Goal: Information Seeking & Learning: Learn about a topic

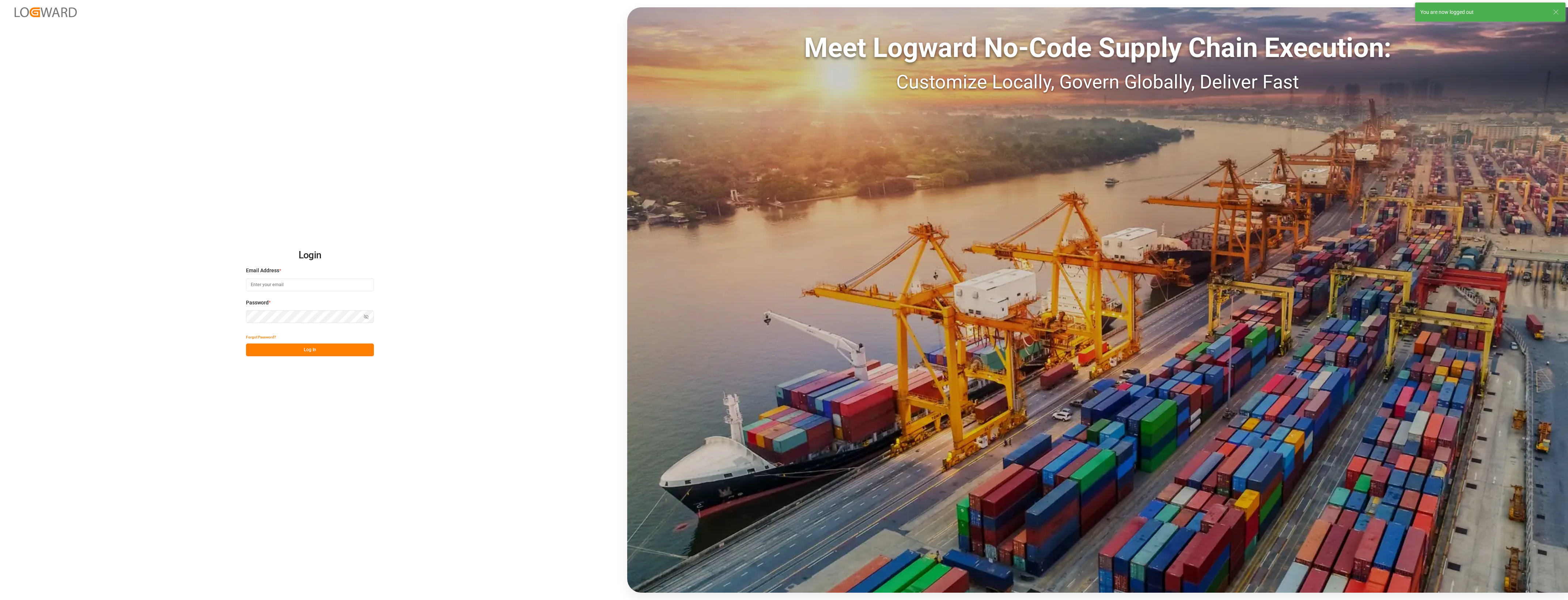
type input "[PERSON_NAME][EMAIL_ADDRESS][PERSON_NAME][DOMAIN_NAME]"
click at [336, 351] on button "Log In" at bounding box center [310, 349] width 128 height 13
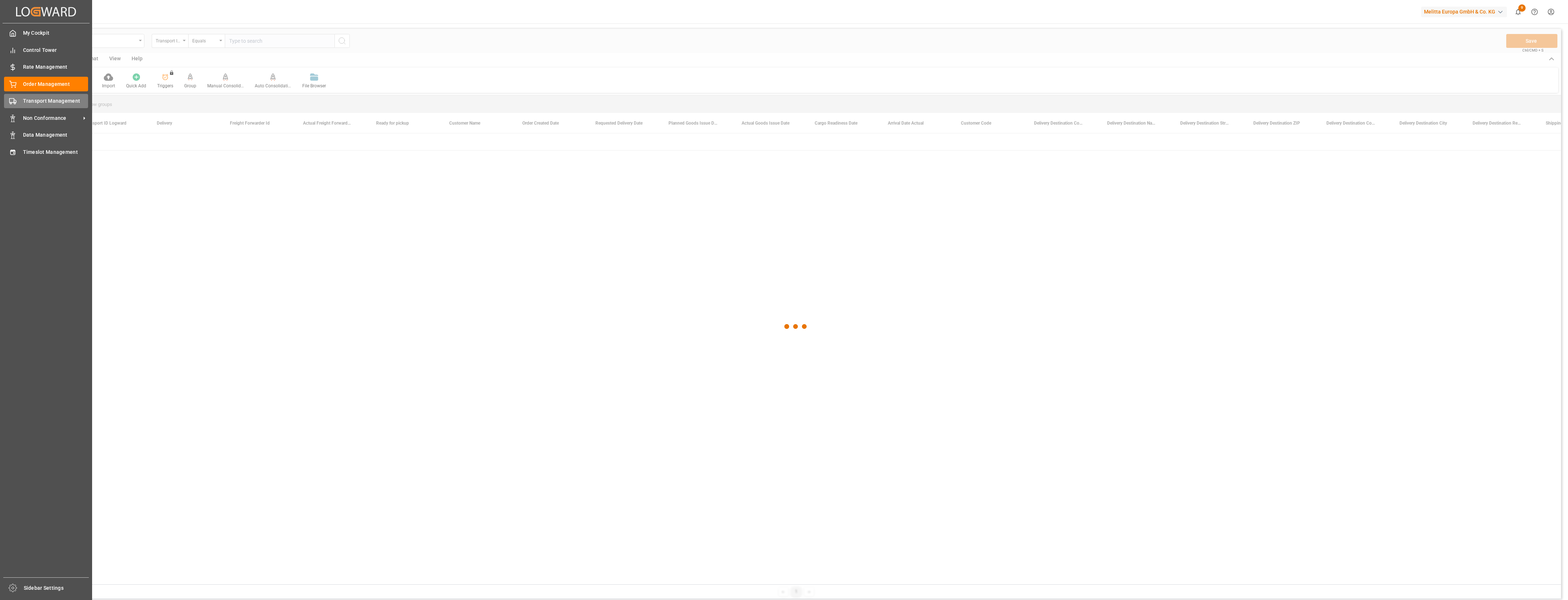
click at [23, 101] on span "Transport Management" at bounding box center [55, 101] width 65 height 8
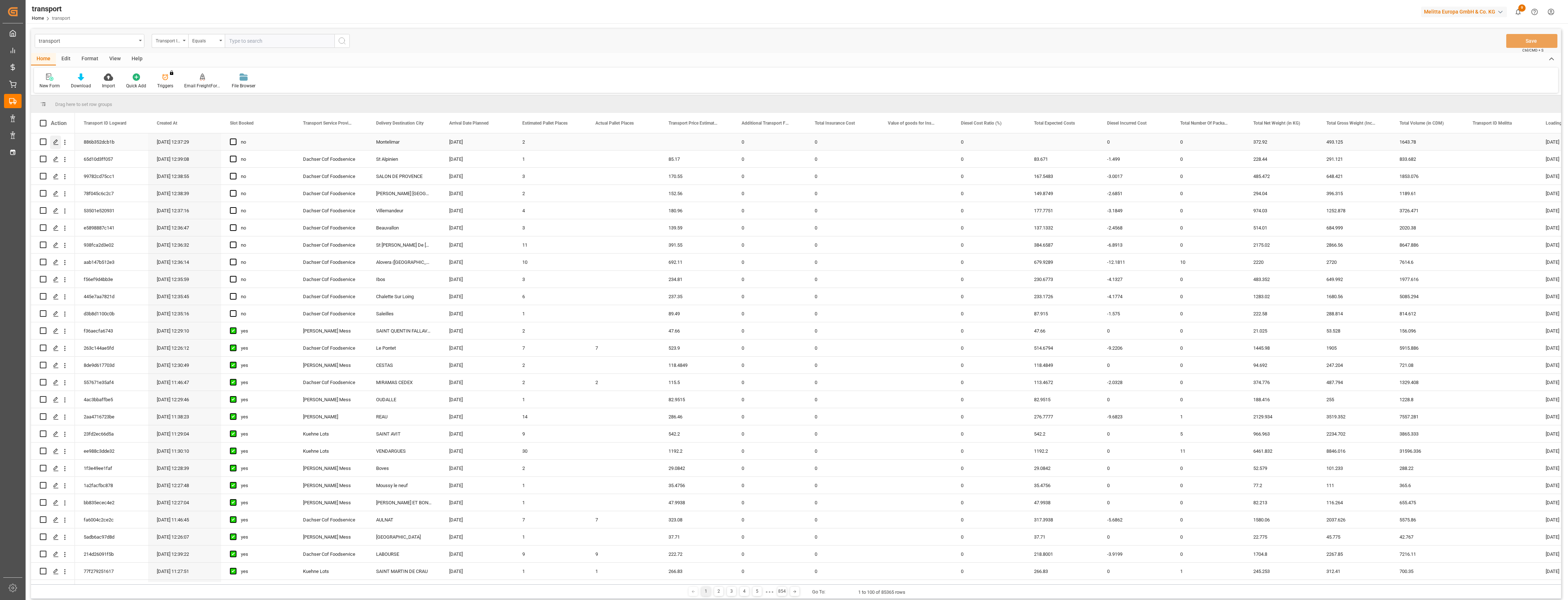
click at [57, 139] on polygon "Press SPACE to select this row." at bounding box center [55, 141] width 4 height 4
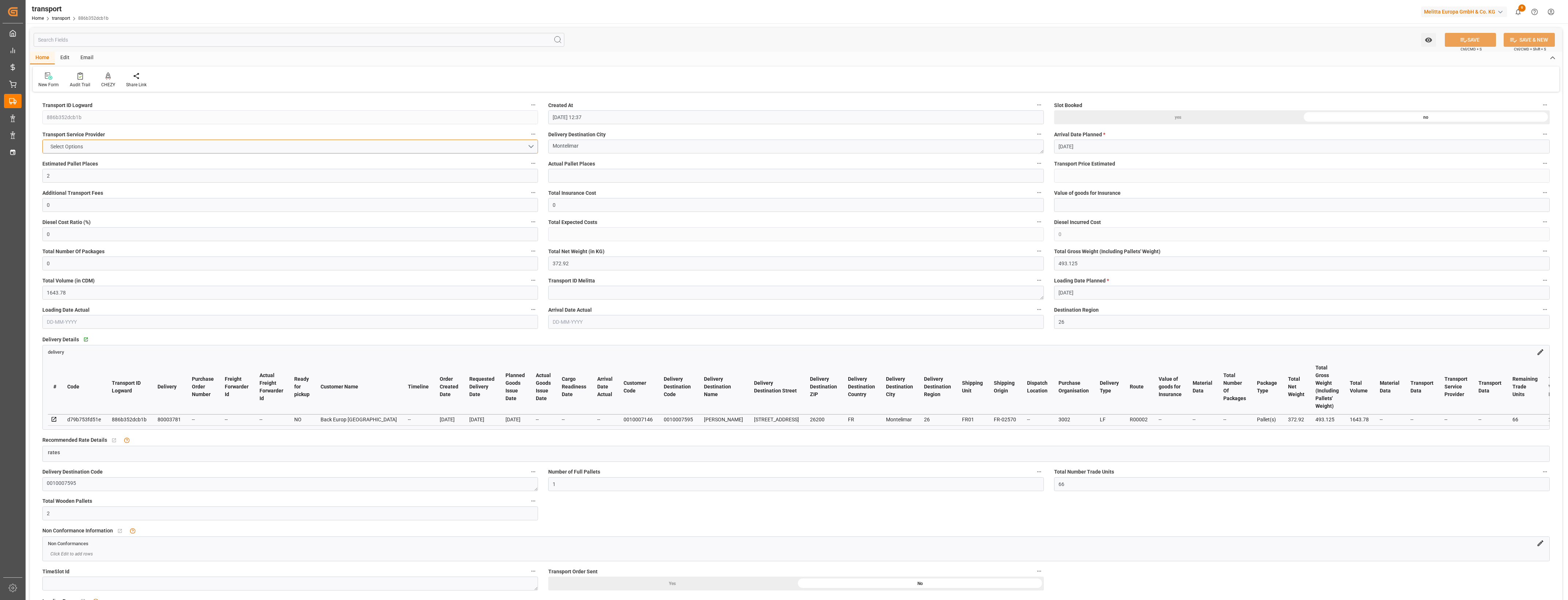
click at [532, 146] on button "Select Options" at bounding box center [290, 146] width 495 height 14
click at [89, 285] on div "DACHSER COF FOODSERVICE" at bounding box center [290, 286] width 495 height 15
type input "122.04"
type input "119.8921"
type input "-2.1479"
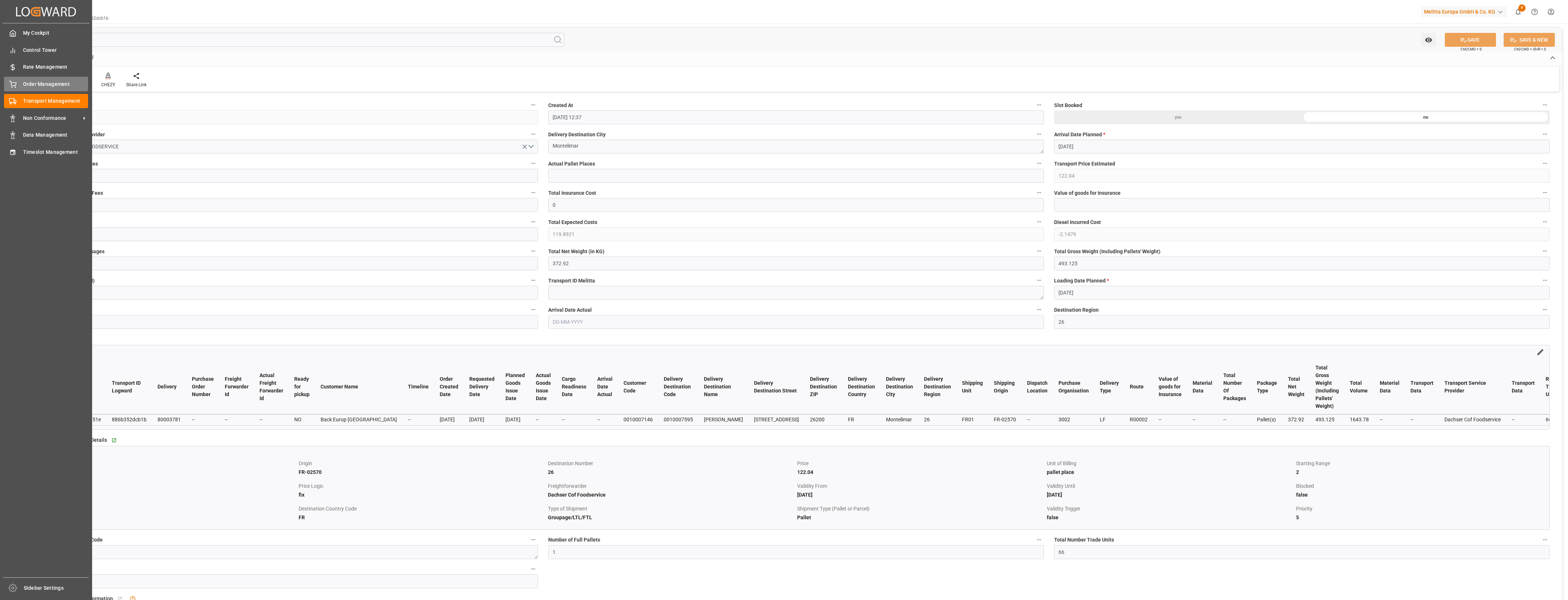
click at [17, 88] on div "Order Management Order Management" at bounding box center [46, 83] width 84 height 14
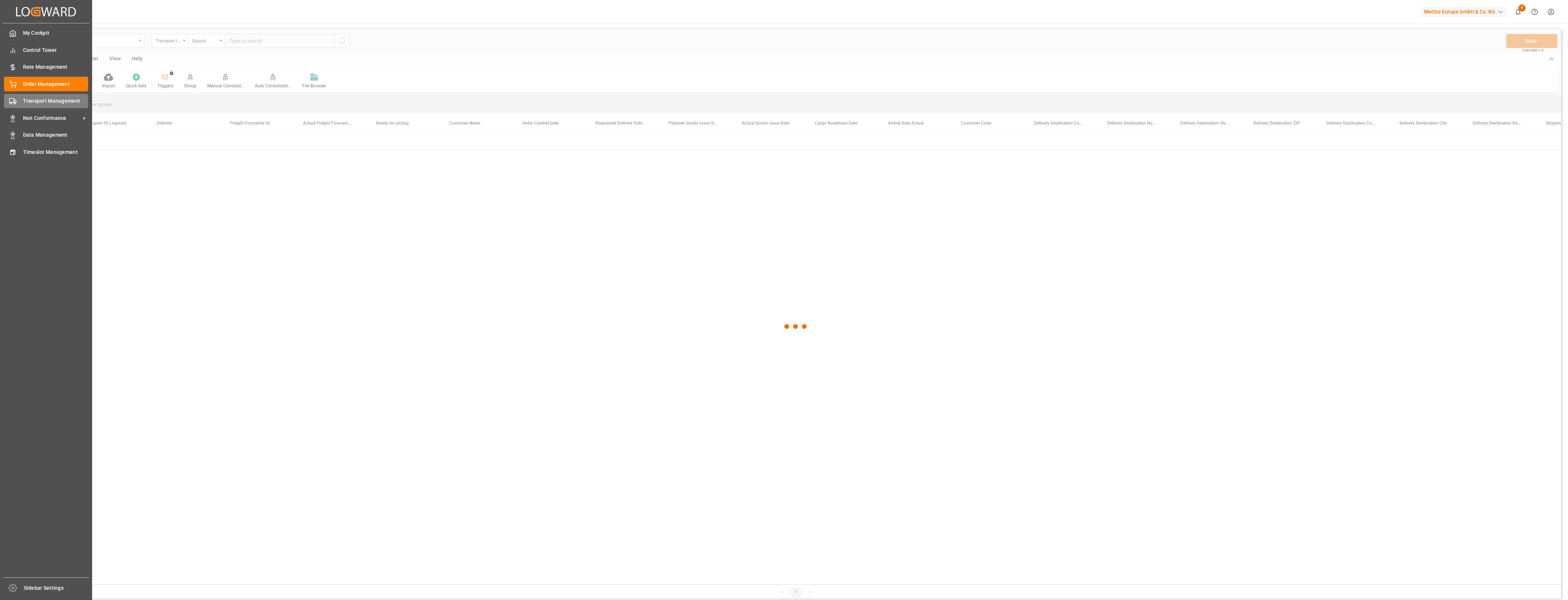
click at [24, 103] on span "Transport Management" at bounding box center [55, 101] width 65 height 8
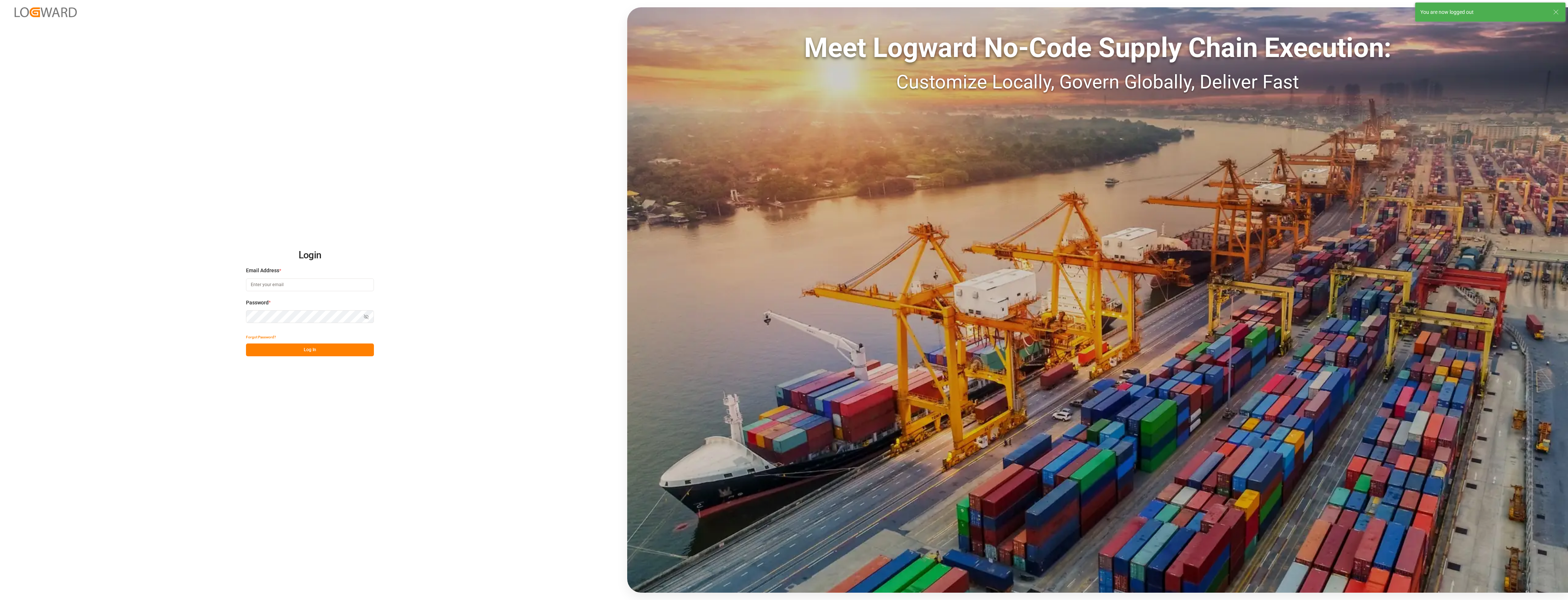
type input "[PERSON_NAME][EMAIL_ADDRESS][PERSON_NAME][DOMAIN_NAME]"
click at [306, 350] on button "Log In" at bounding box center [310, 349] width 128 height 13
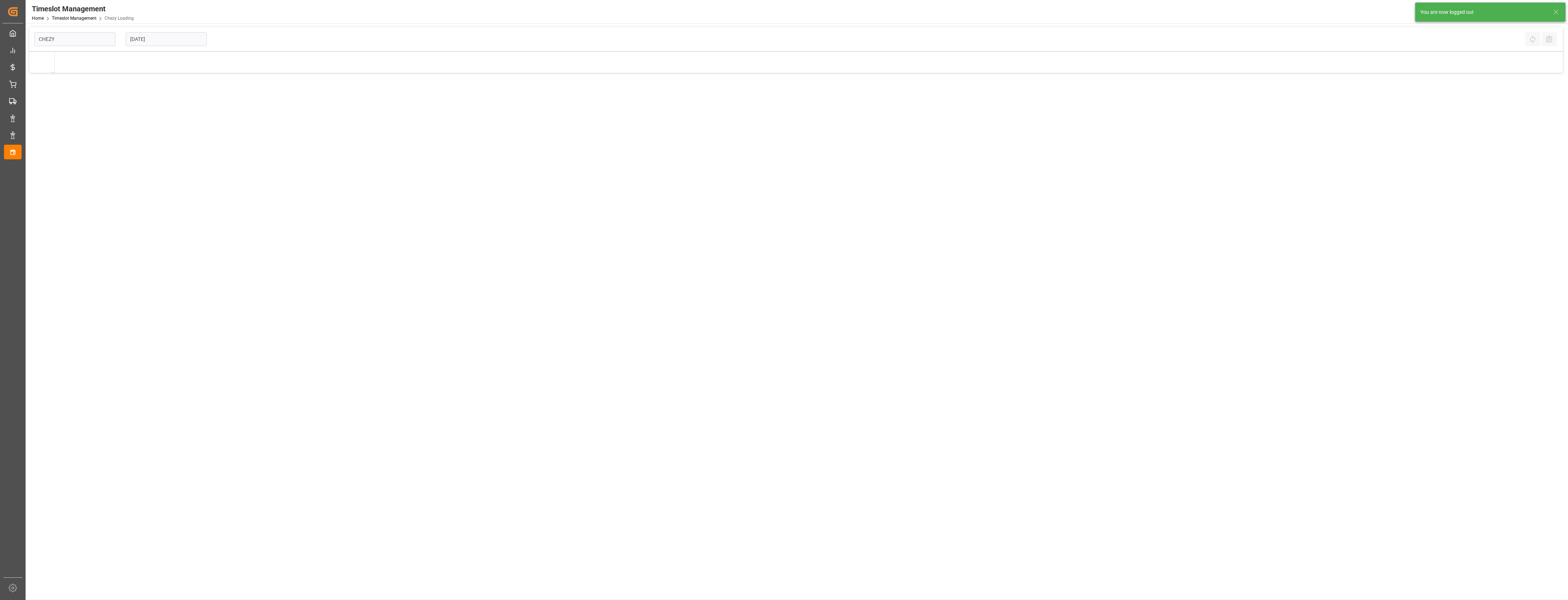
type input "Chezy Loading"
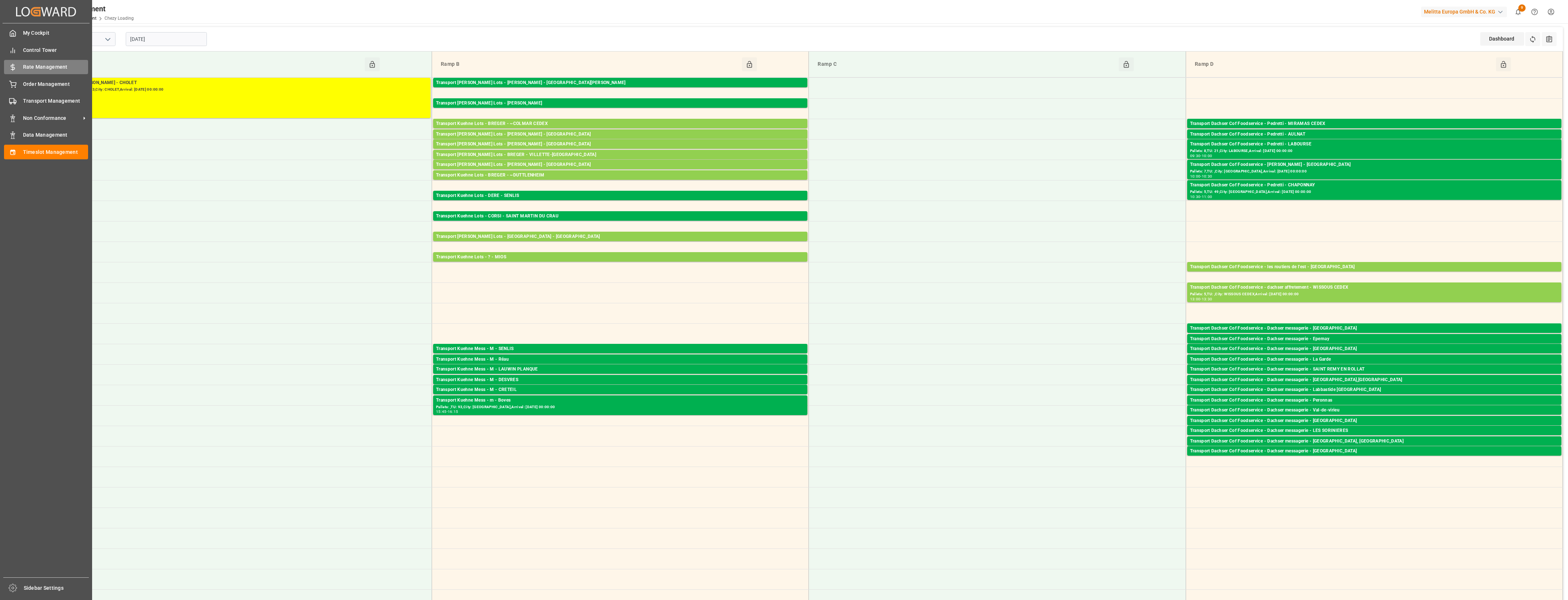
click at [22, 72] on div "Rate Management Rate Management" at bounding box center [46, 66] width 84 height 14
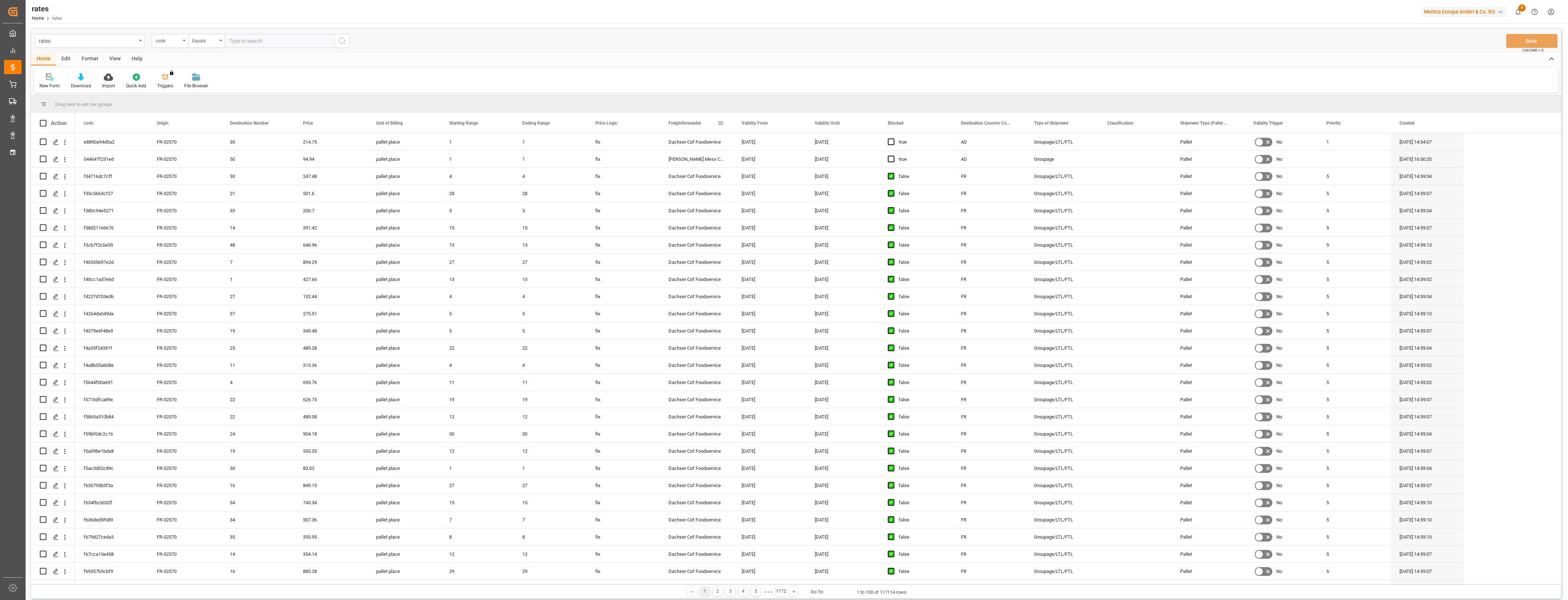
click at [720, 122] on span at bounding box center [721, 123] width 7 height 7
click at [758, 122] on span "filter" at bounding box center [759, 124] width 7 height 7
click at [729, 159] on input "DACSHER" at bounding box center [755, 162] width 72 height 15
type input "DACHSER"
click at [766, 183] on button "Apply" at bounding box center [764, 185] width 13 height 7
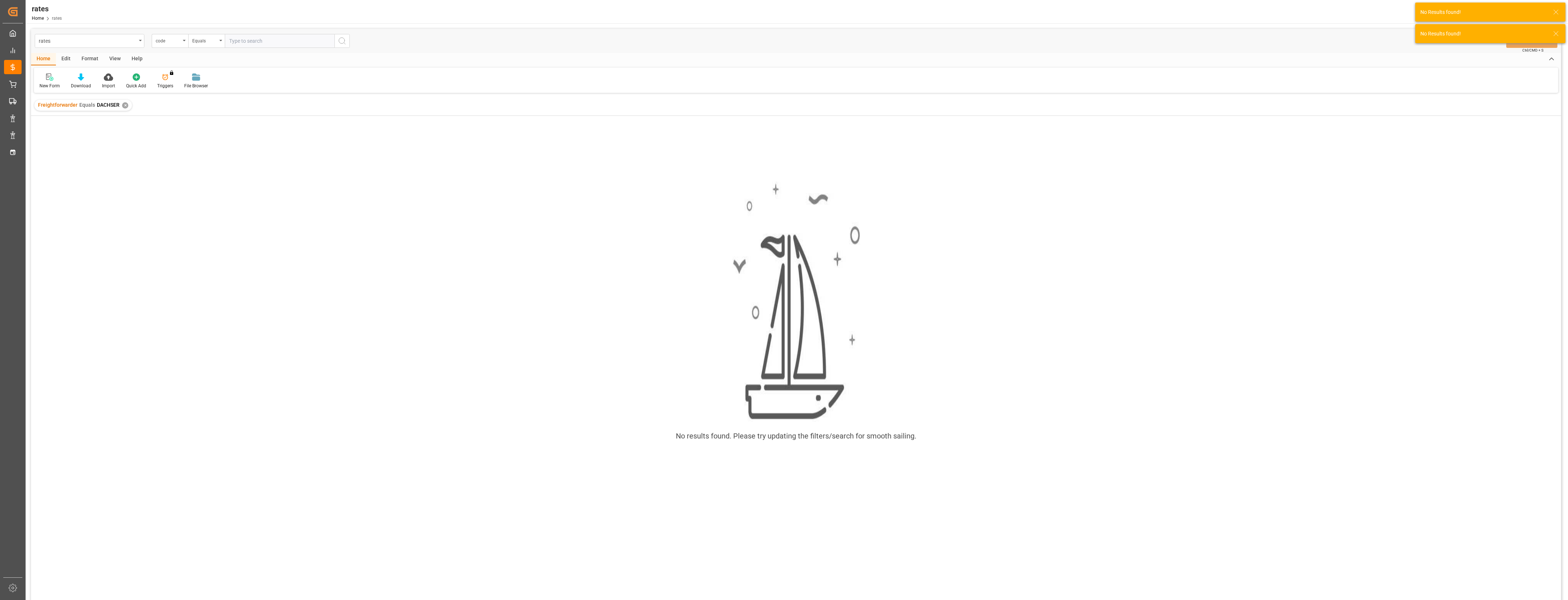
click at [125, 106] on div "✕" at bounding box center [125, 105] width 6 height 6
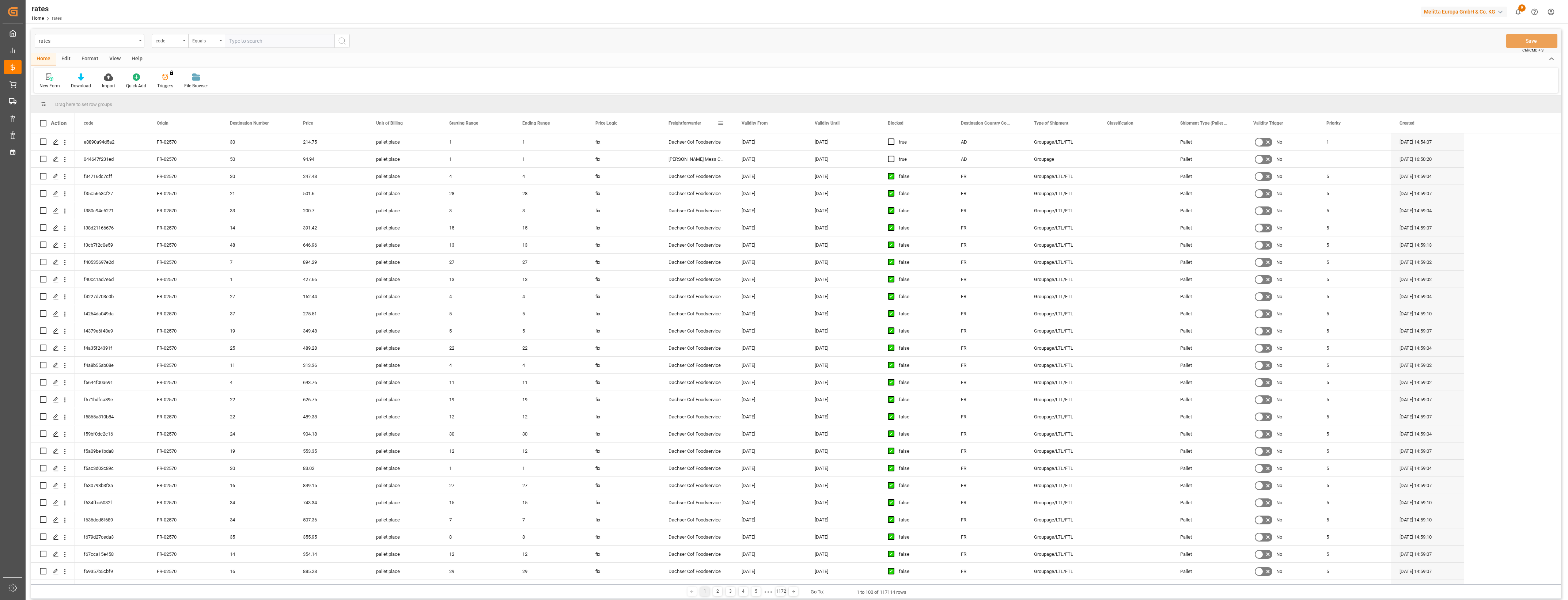
click at [719, 122] on span at bounding box center [721, 123] width 7 height 7
type input "DASCHER"
click at [765, 183] on button "Apply" at bounding box center [764, 185] width 13 height 7
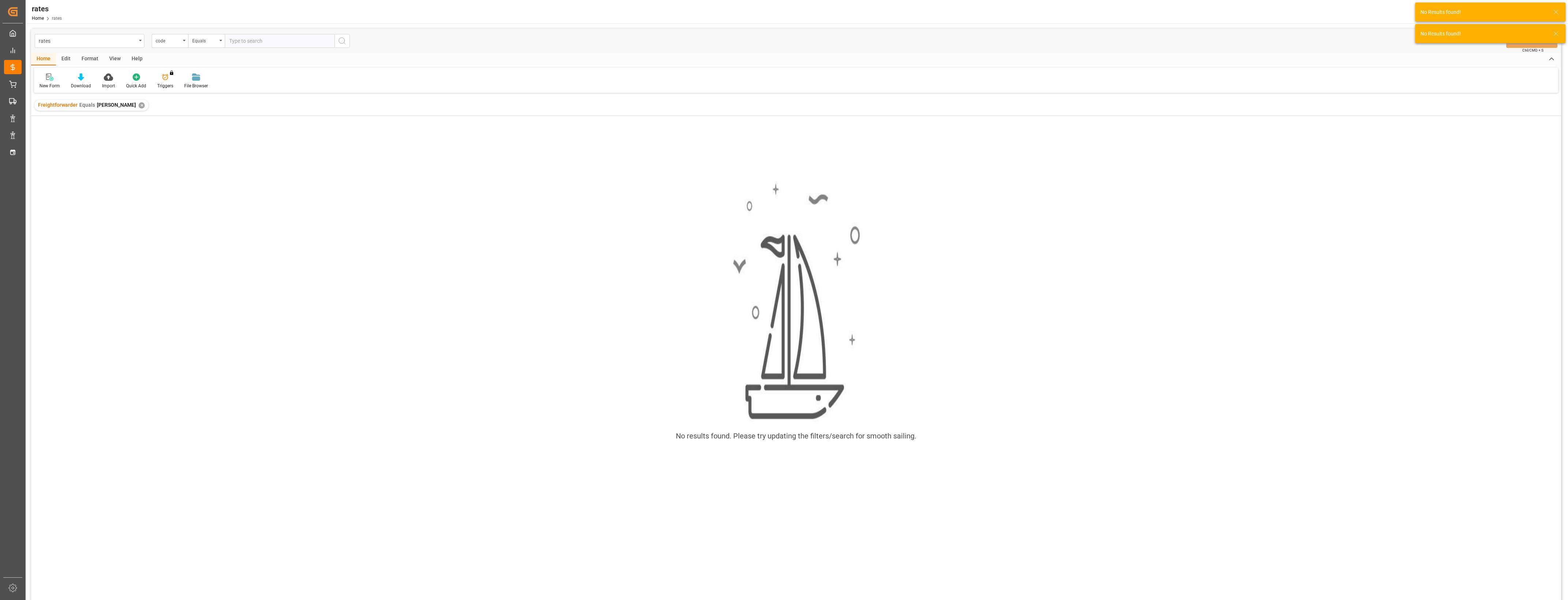
click at [128, 103] on div "Freightforwarder Equals DASCHER ✕" at bounding box center [91, 105] width 114 height 11
click at [139, 105] on div "✕" at bounding box center [142, 105] width 6 height 6
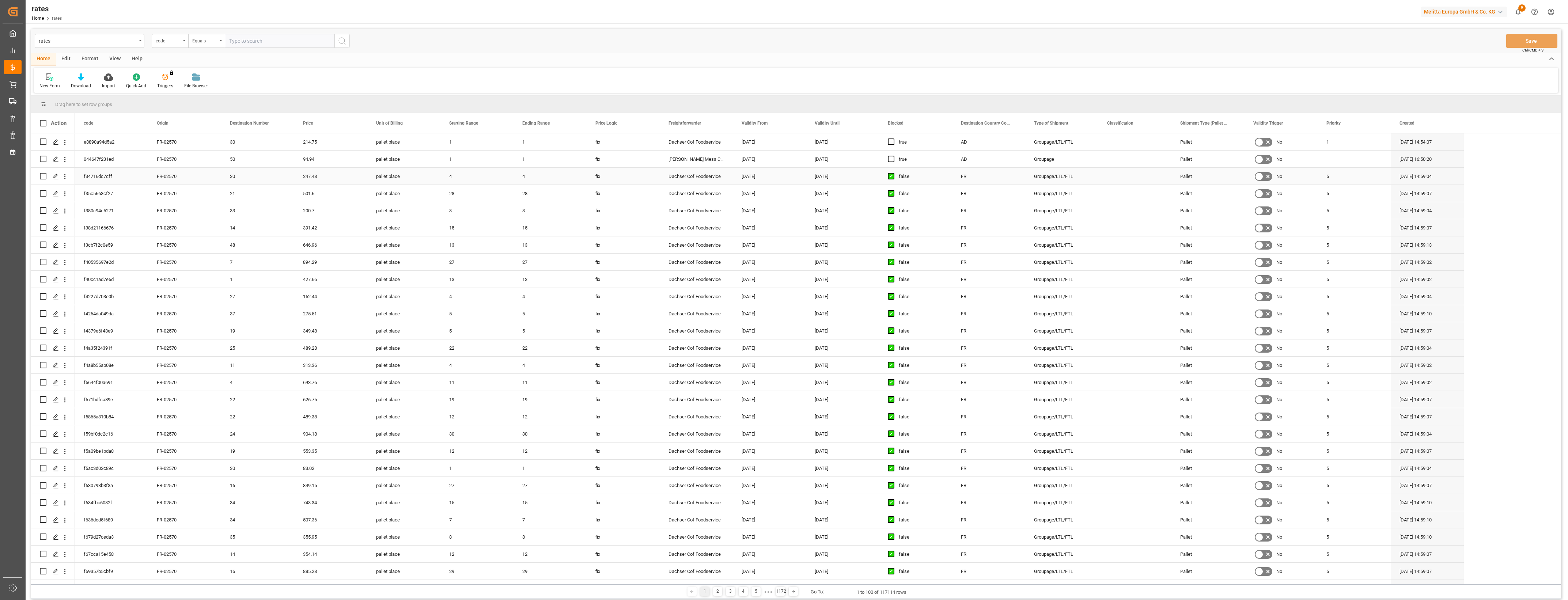
click at [696, 176] on div "Dachser Cof Foodservice" at bounding box center [696, 176] width 73 height 17
click at [724, 122] on span at bounding box center [721, 123] width 7 height 7
type input "Dachser Cof Foodservice"
click at [762, 186] on button "Apply" at bounding box center [764, 185] width 13 height 7
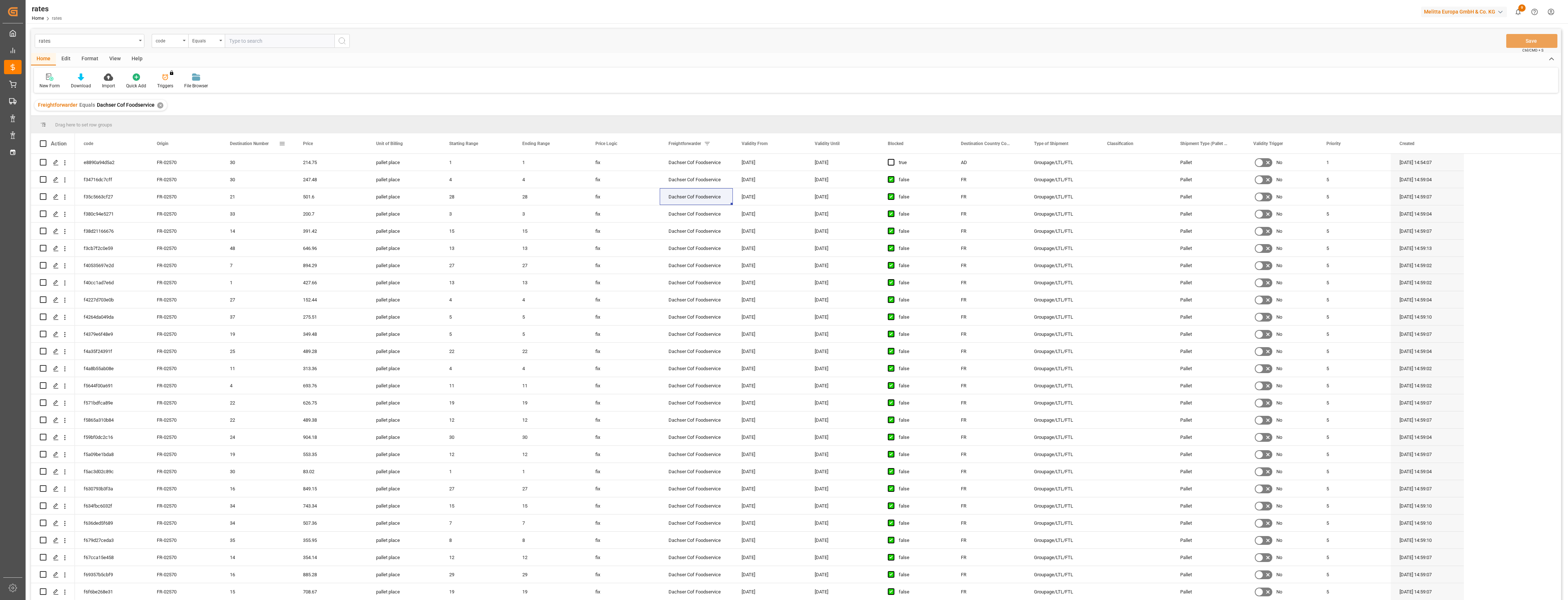
click at [282, 144] on span at bounding box center [282, 144] width 7 height 7
type input "26"
click at [329, 206] on button "Apply" at bounding box center [325, 206] width 13 height 7
click at [501, 144] on span at bounding box center [501, 144] width 7 height 7
type input "2"
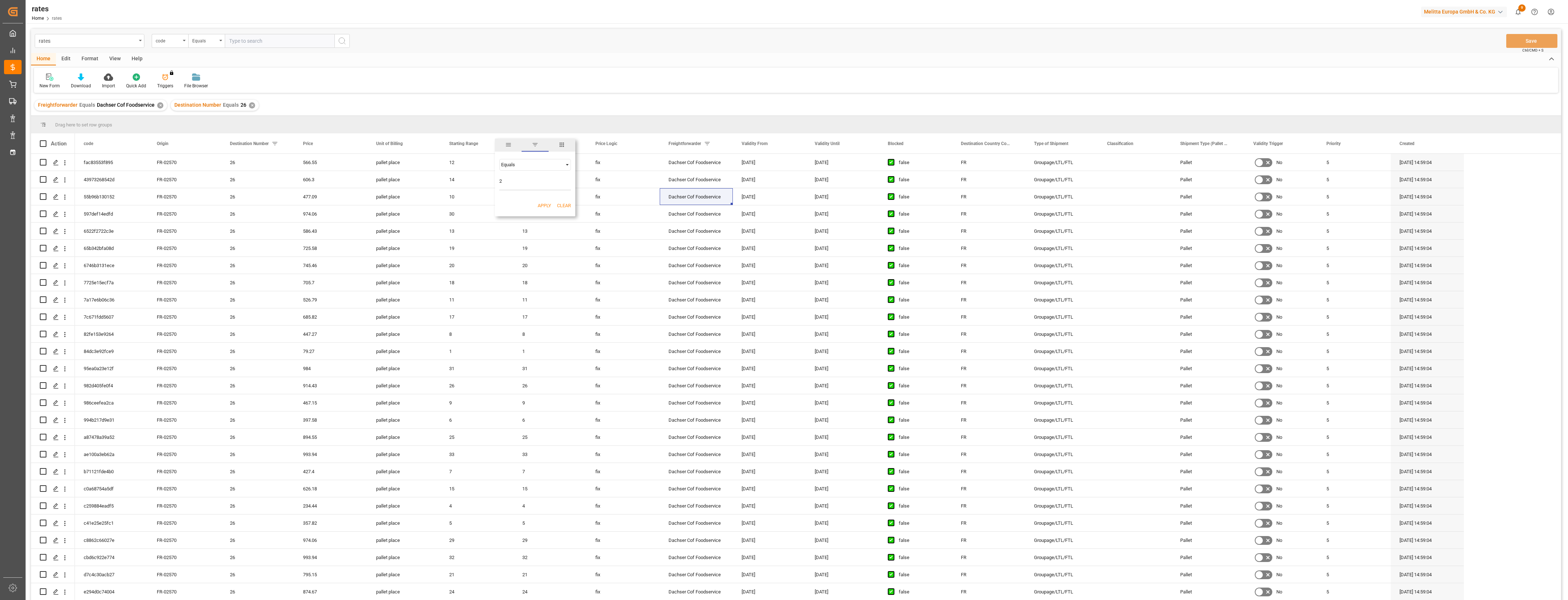
click at [539, 204] on button "Apply" at bounding box center [544, 206] width 13 height 7
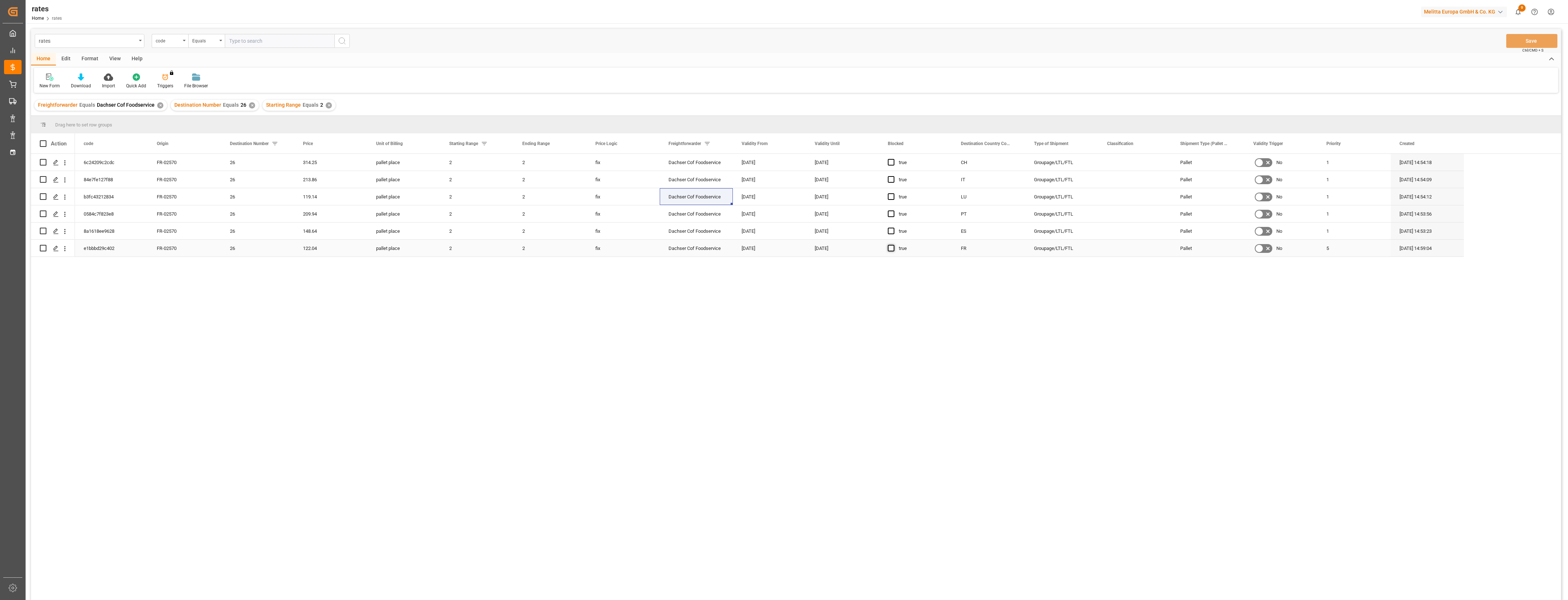
click at [890, 248] on span "Press SPACE to select this row." at bounding box center [891, 248] width 7 height 7
click at [894, 245] on input "Press SPACE to select this row." at bounding box center [894, 245] width 0 height 0
click at [1522, 42] on button "Save" at bounding box center [1532, 41] width 51 height 14
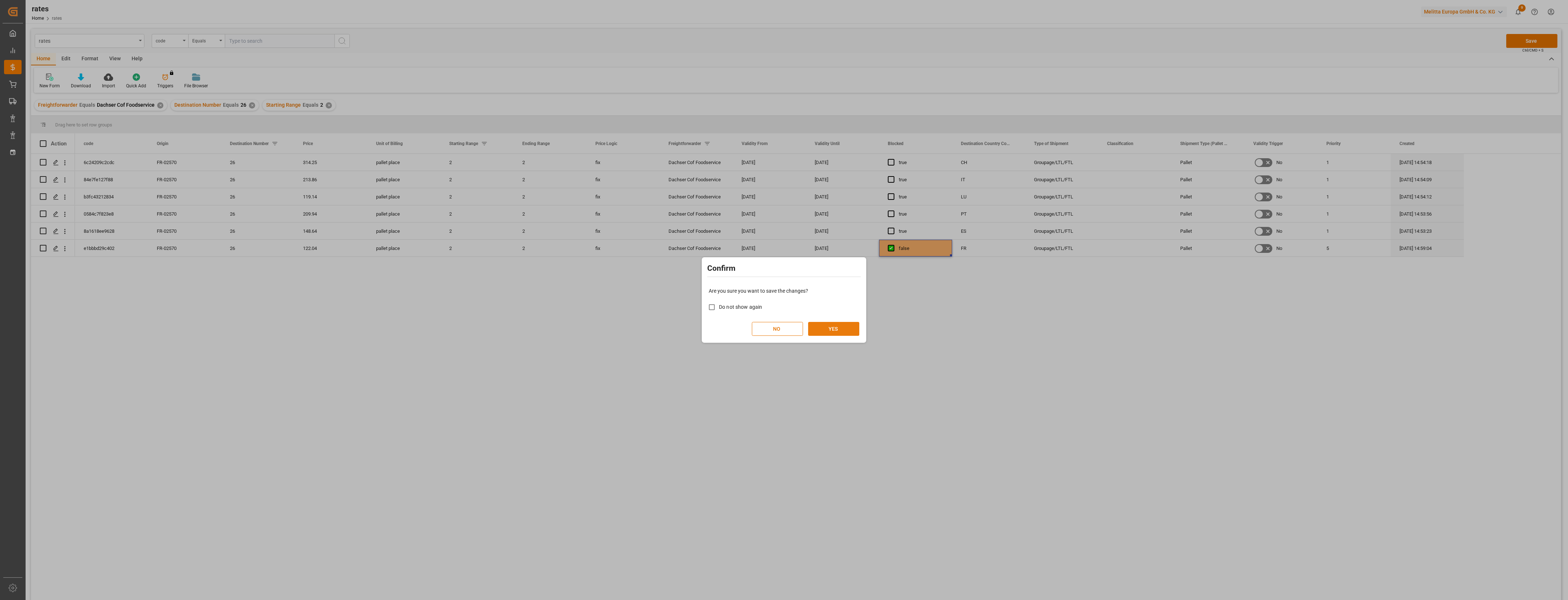
click at [848, 326] on button "YES" at bounding box center [834, 329] width 51 height 14
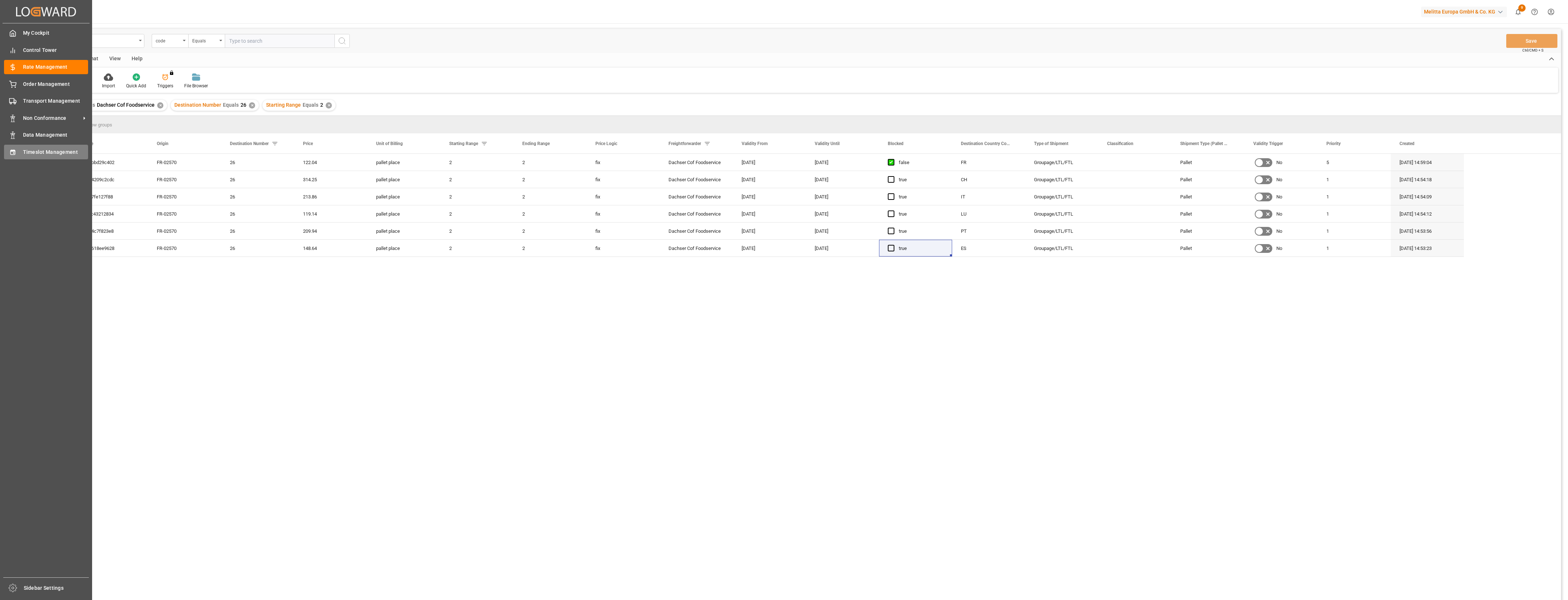
click at [21, 150] on div "Timeslot Management Timeslot Management" at bounding box center [46, 152] width 84 height 14
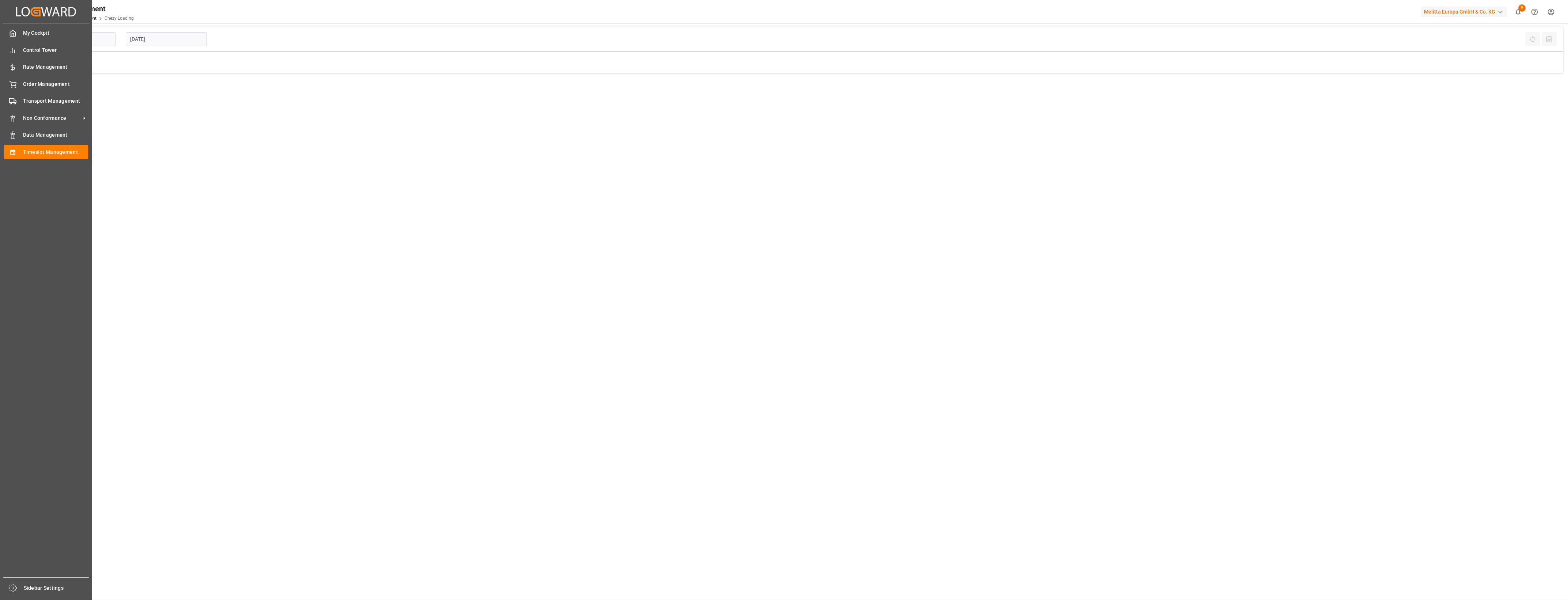
type input "Chezy Loading"
